Goal: Check status: Check status

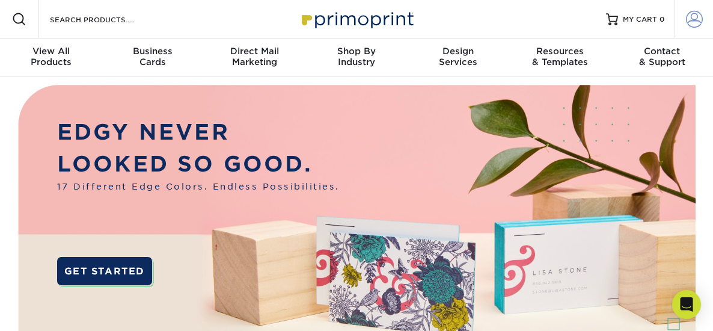
click at [692, 23] on span at bounding box center [694, 19] width 17 height 17
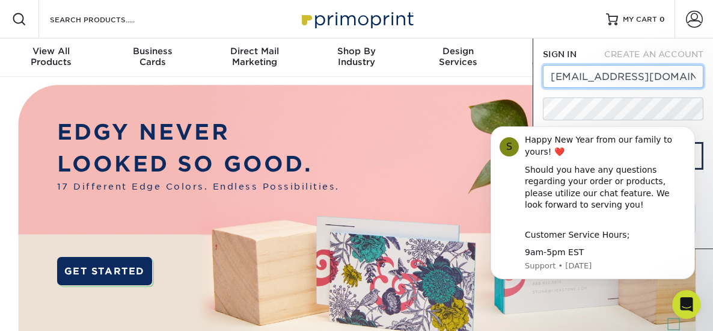
type input "[EMAIL_ADDRESS][DOMAIN_NAME]"
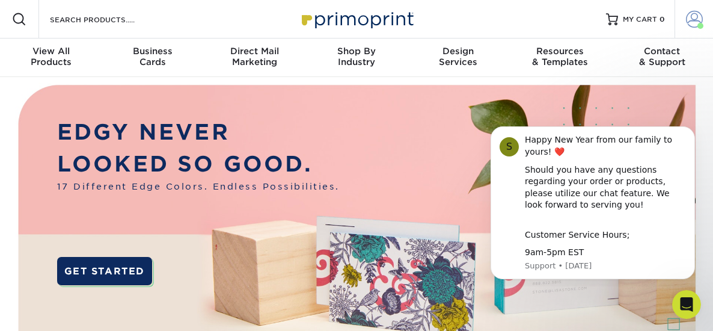
click at [697, 20] on span at bounding box center [694, 19] width 17 height 17
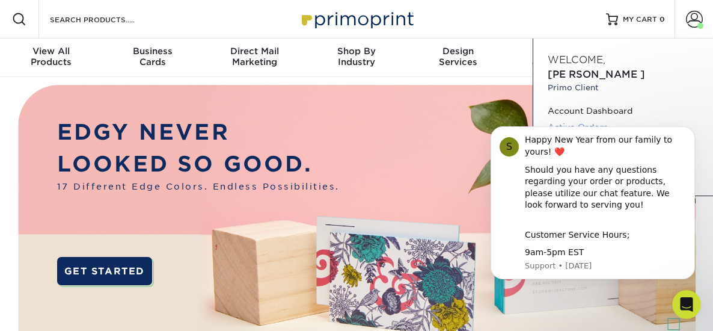
click at [585, 119] on link "Active Orders" at bounding box center [623, 127] width 151 height 16
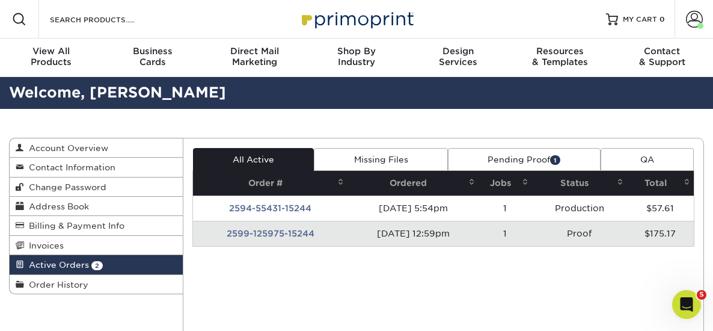
click at [302, 232] on td "2599-125975-15244" at bounding box center [270, 233] width 155 height 25
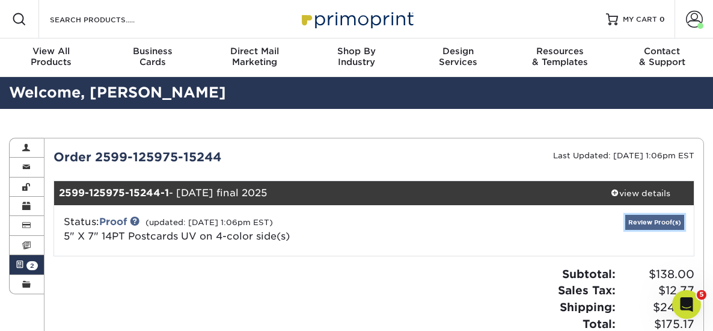
click at [656, 221] on link "Review Proof(s)" at bounding box center [654, 222] width 59 height 15
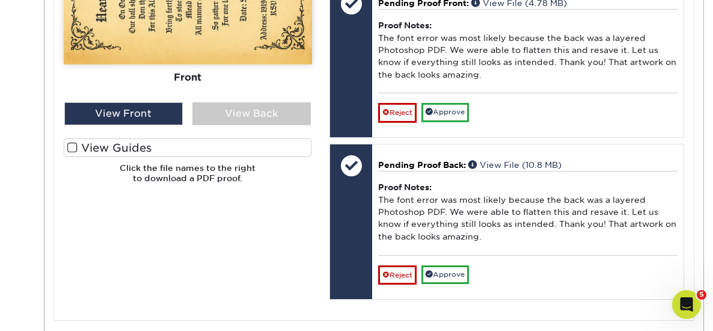
scroll to position [651, 0]
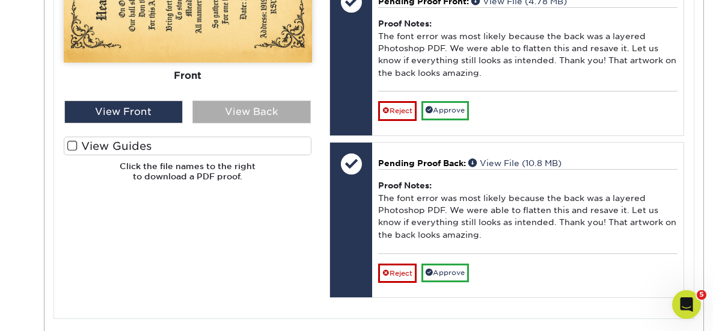
click at [267, 114] on div "View Back" at bounding box center [251, 111] width 118 height 23
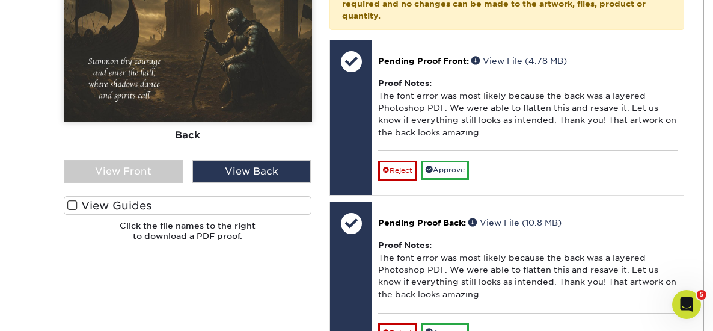
scroll to position [589, 0]
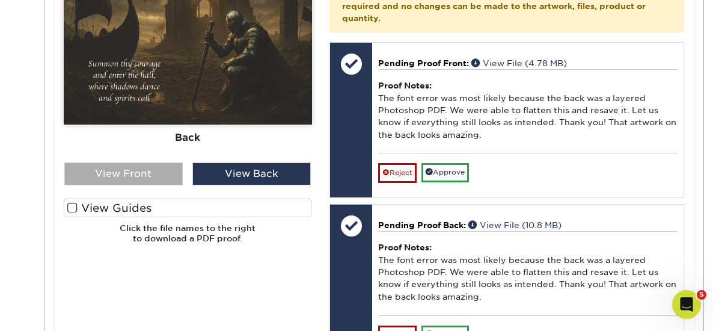
click at [117, 173] on div "View Front" at bounding box center [123, 173] width 118 height 23
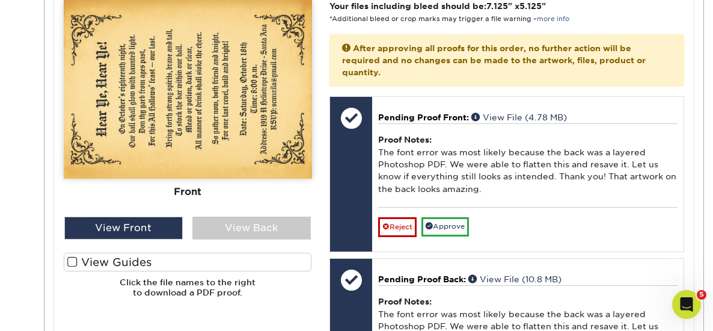
scroll to position [527, 0]
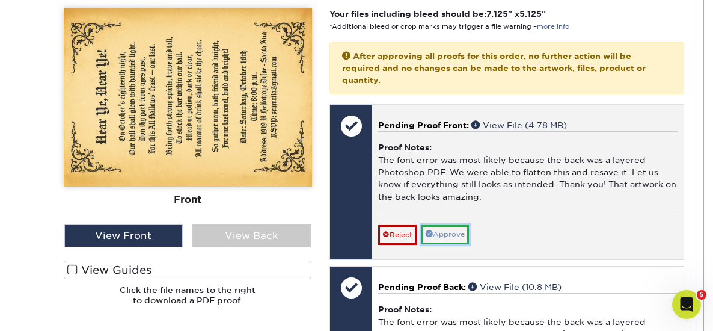
click at [452, 227] on link "Approve" at bounding box center [446, 234] width 48 height 19
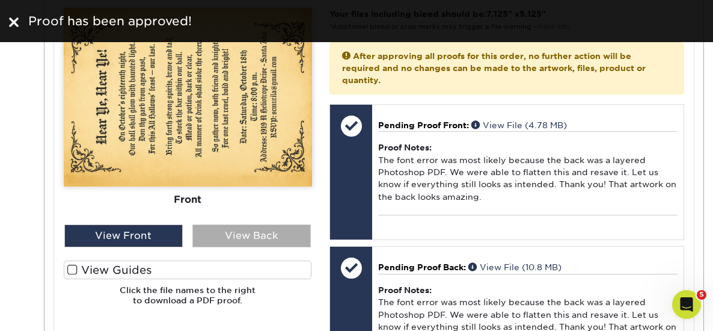
click at [274, 239] on div "View Back" at bounding box center [251, 235] width 118 height 23
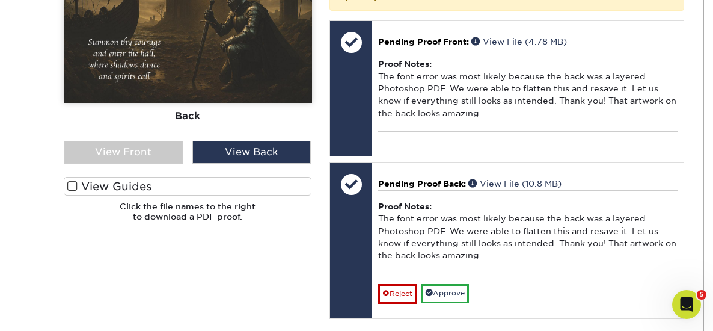
scroll to position [644, 0]
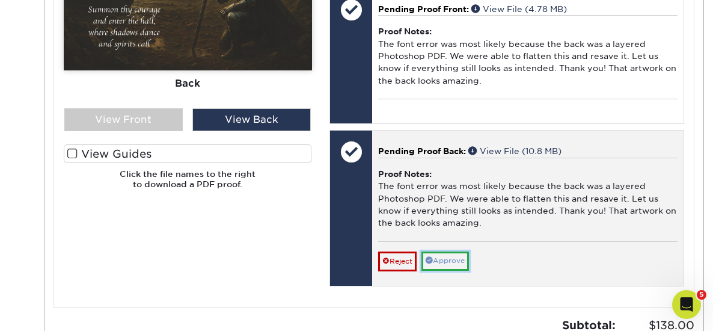
click at [455, 253] on link "Approve" at bounding box center [446, 260] width 48 height 19
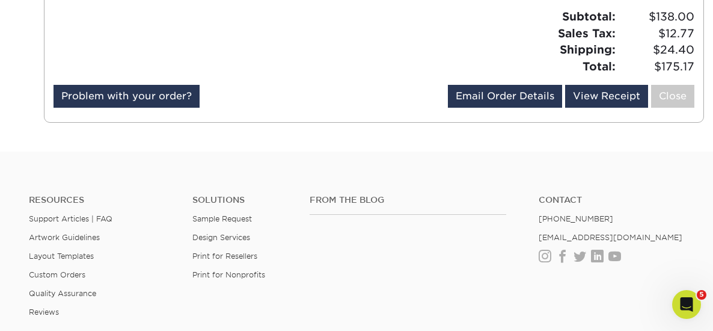
scroll to position [934, 0]
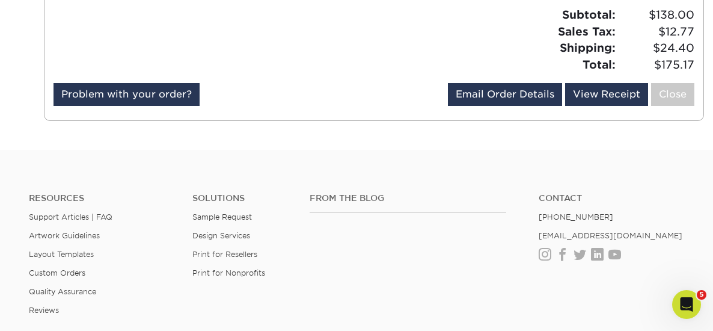
click at [677, 231] on li "[EMAIL_ADDRESS][DOMAIN_NAME]" at bounding box center [612, 235] width 146 height 9
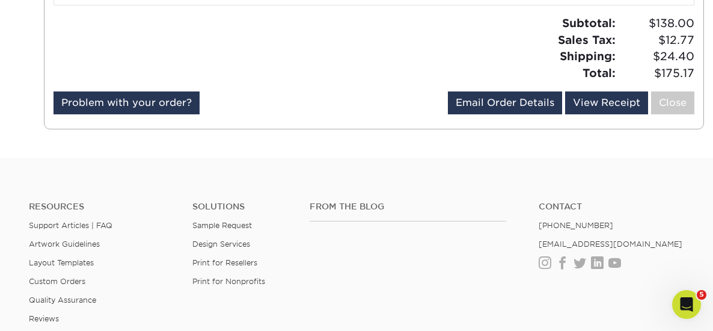
scroll to position [927, 0]
